Goal: Task Accomplishment & Management: Manage account settings

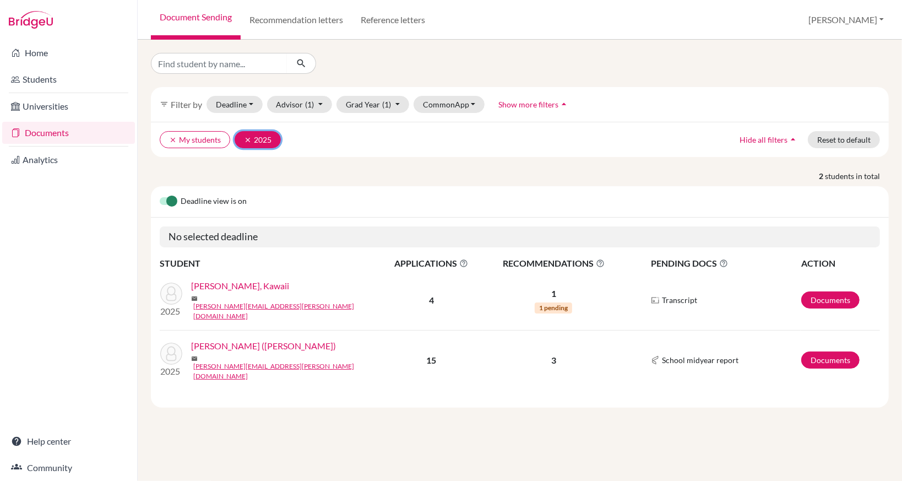
click at [242, 135] on button "clear 2025" at bounding box center [258, 139] width 46 height 17
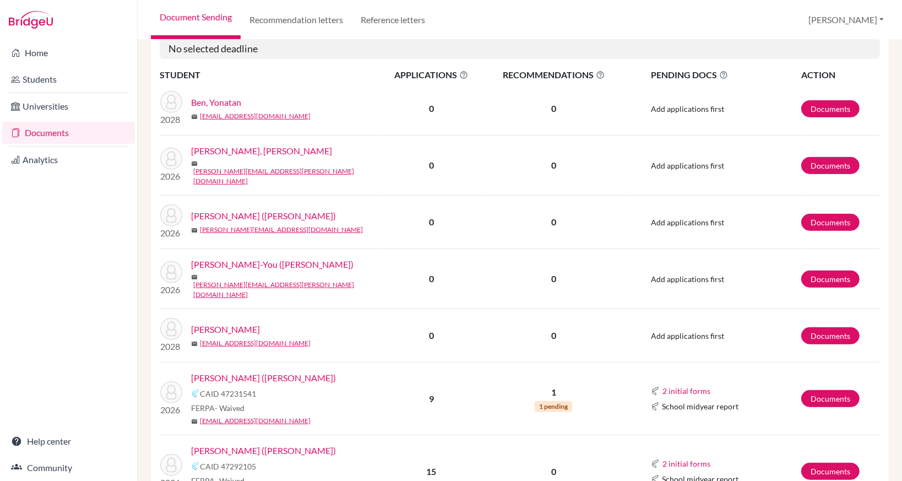
scroll to position [385, 0]
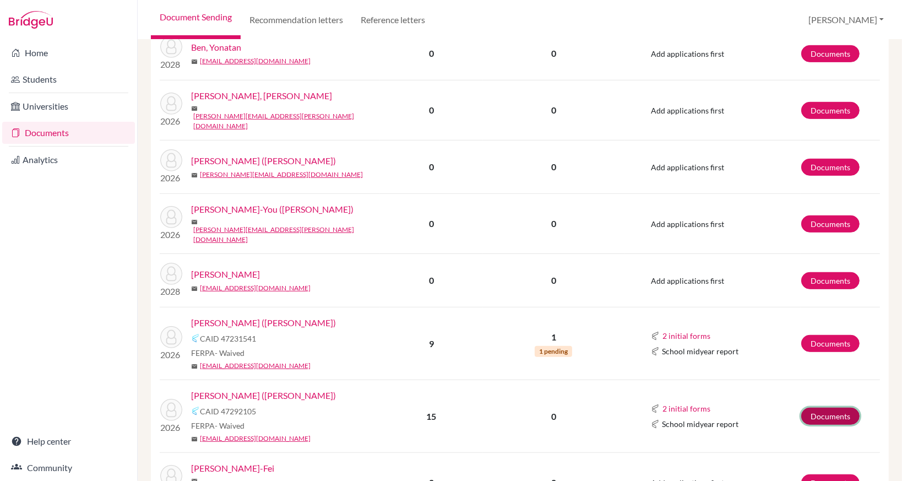
click at [818, 408] on link "Documents" at bounding box center [830, 416] width 58 height 17
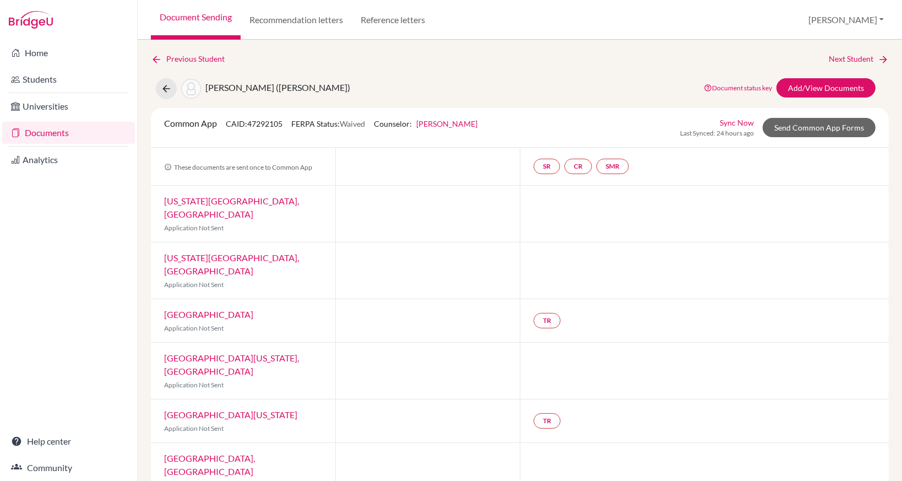
click at [25, 129] on link "Documents" at bounding box center [68, 133] width 133 height 22
click at [45, 59] on link "Home" at bounding box center [68, 53] width 133 height 22
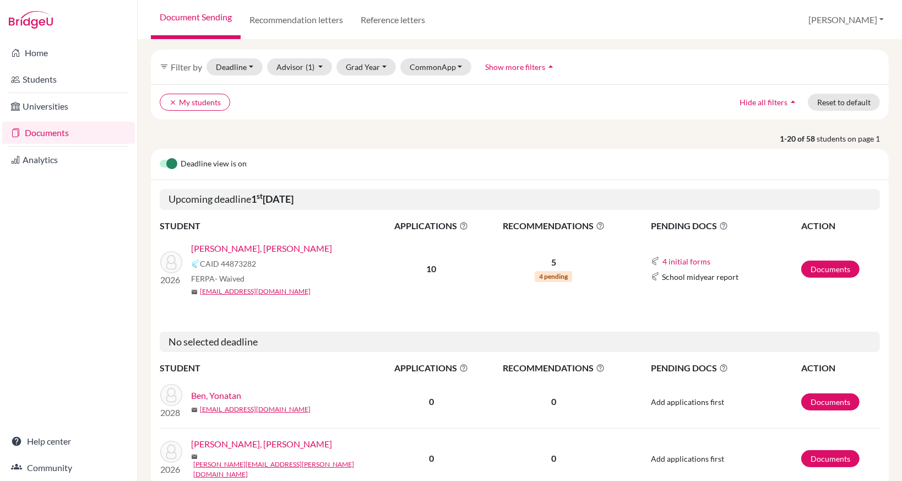
scroll to position [110, 0]
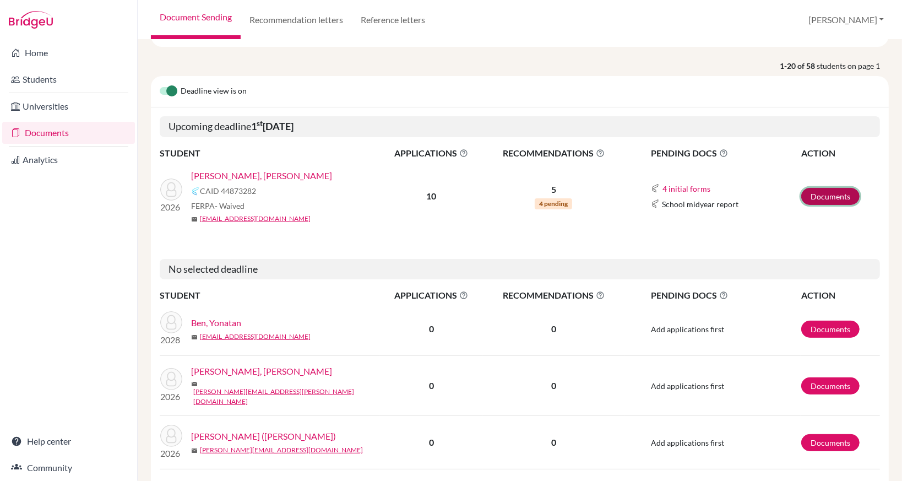
click at [811, 191] on link "Documents" at bounding box center [830, 196] width 58 height 17
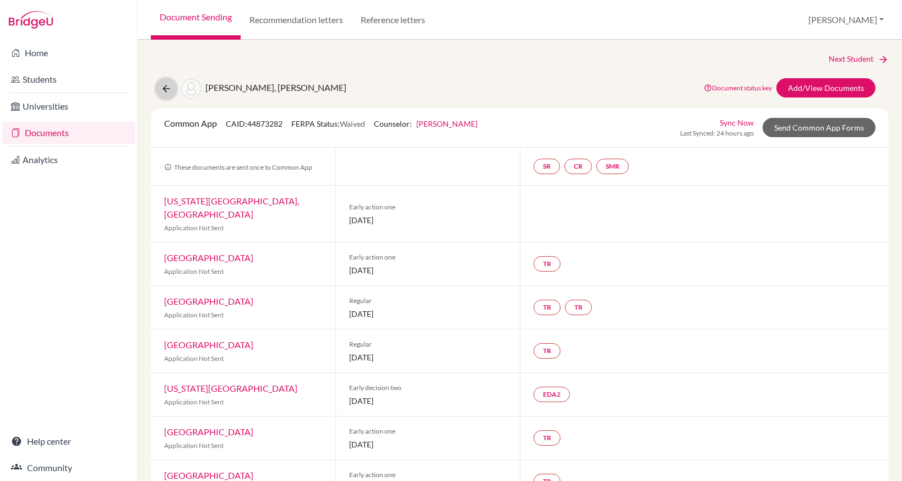
click at [162, 90] on icon at bounding box center [166, 88] width 11 height 11
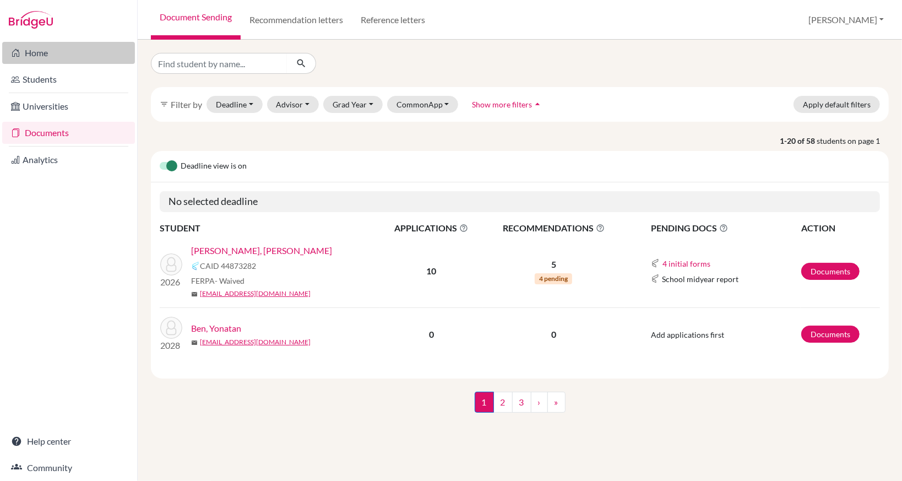
click at [46, 59] on link "Home" at bounding box center [68, 53] width 133 height 22
click at [51, 132] on link "Documents" at bounding box center [68, 133] width 133 height 22
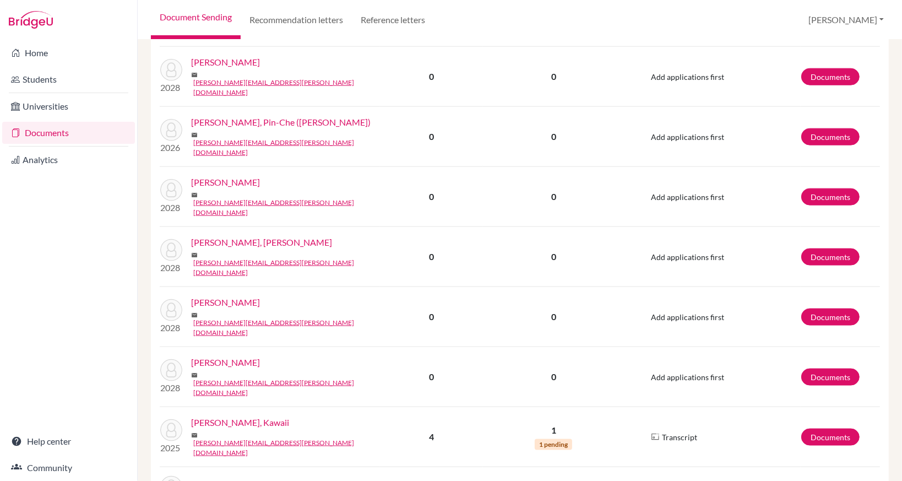
scroll to position [1031, 0]
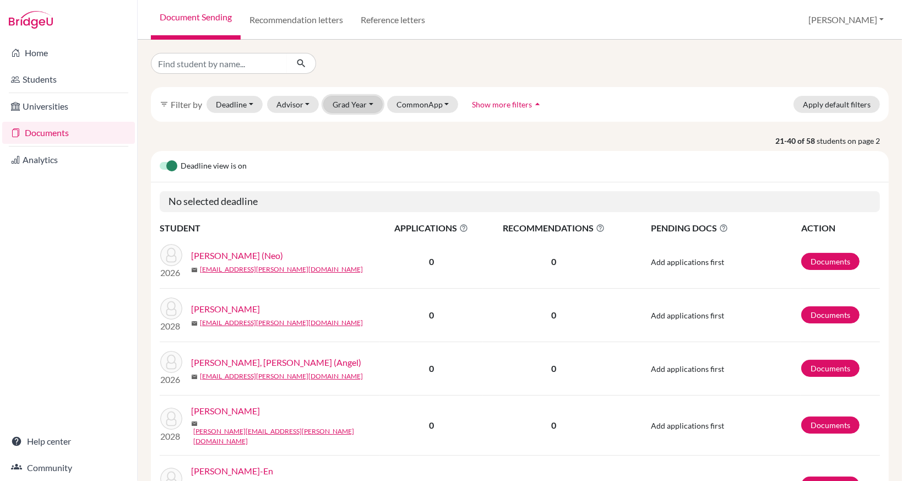
click at [337, 104] on button "Grad Year" at bounding box center [352, 104] width 59 height 17
click at [352, 144] on span "2026" at bounding box center [347, 145] width 20 height 13
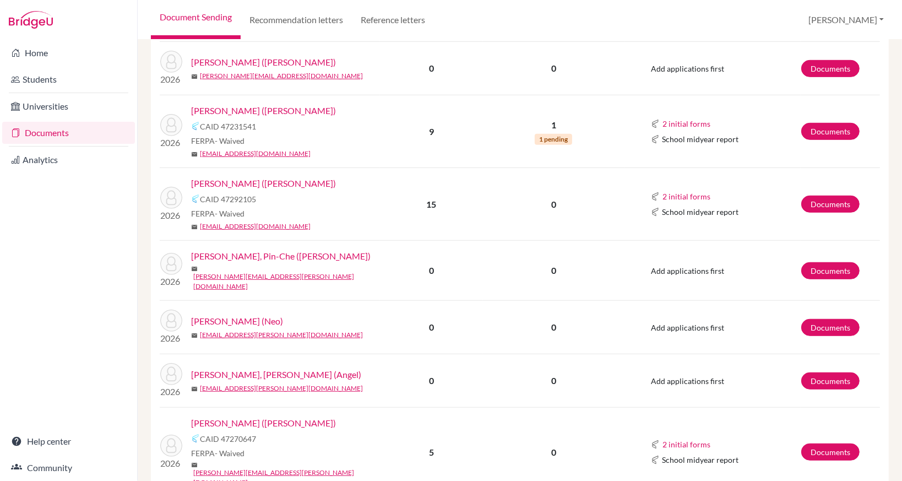
scroll to position [606, 0]
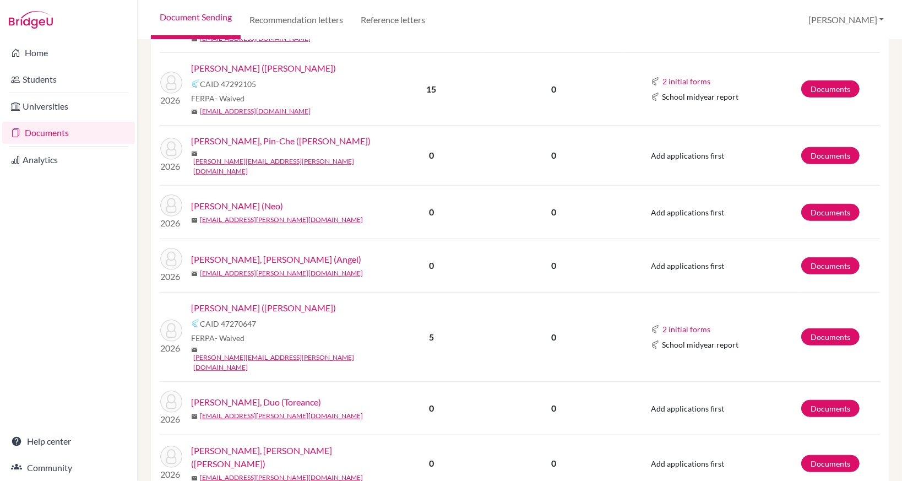
click at [259, 301] on link "[PERSON_NAME] ([PERSON_NAME])" at bounding box center [263, 307] width 145 height 13
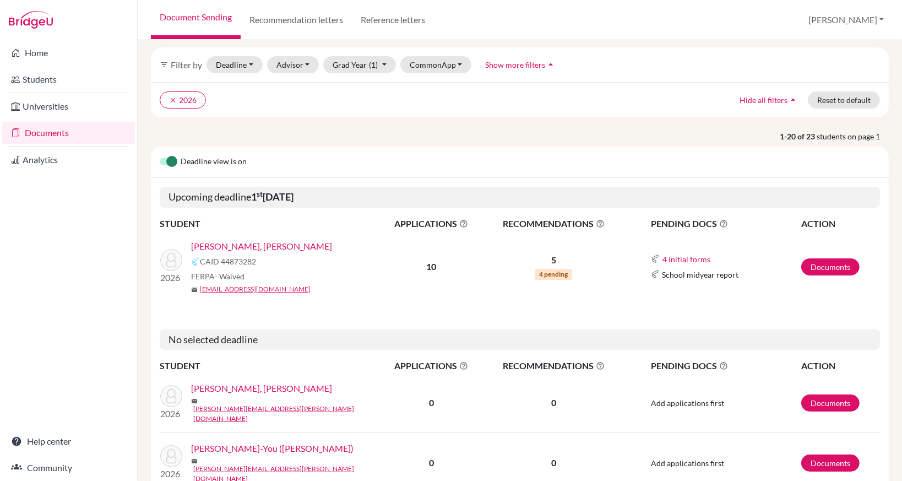
scroll to position [55, 0]
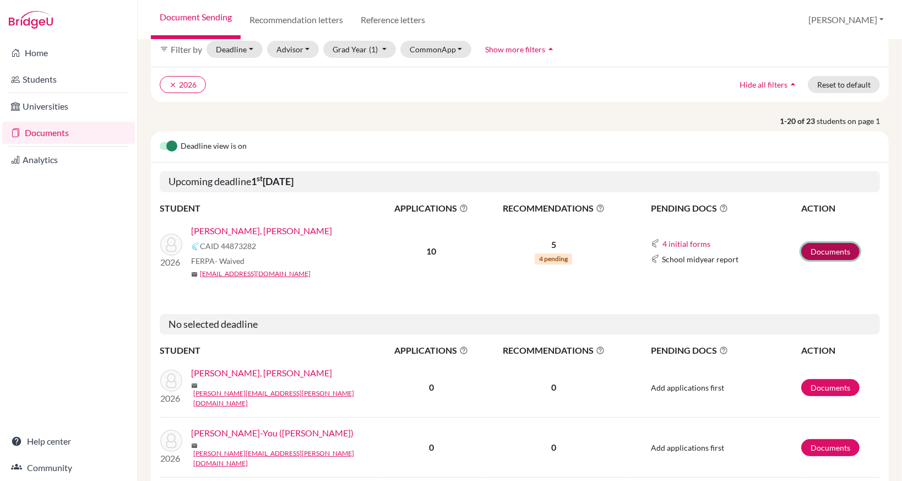
click at [831, 248] on link "Documents" at bounding box center [830, 251] width 58 height 17
